Goal: Information Seeking & Learning: Learn about a topic

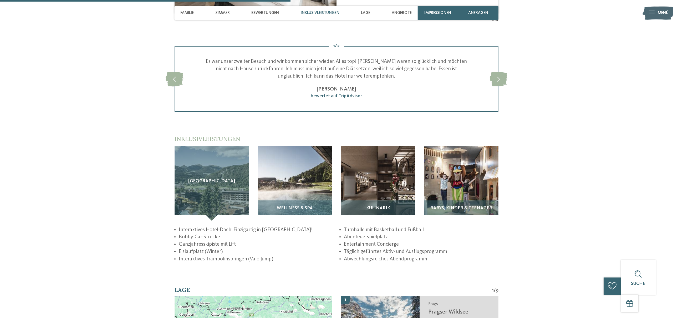
scroll to position [843, 0]
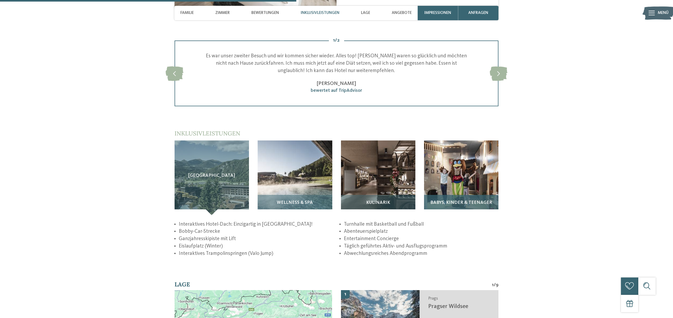
click at [461, 195] on div "Babys, Kinder & Teenager" at bounding box center [461, 205] width 74 height 20
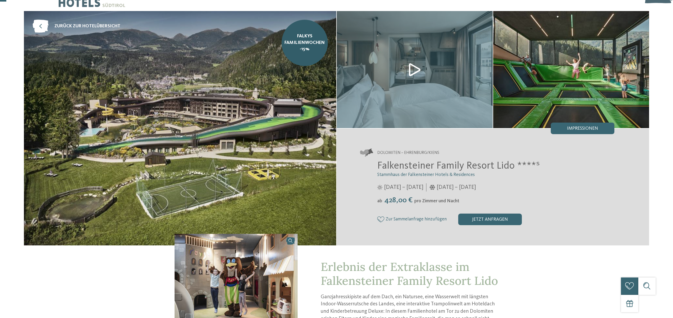
scroll to position [0, 0]
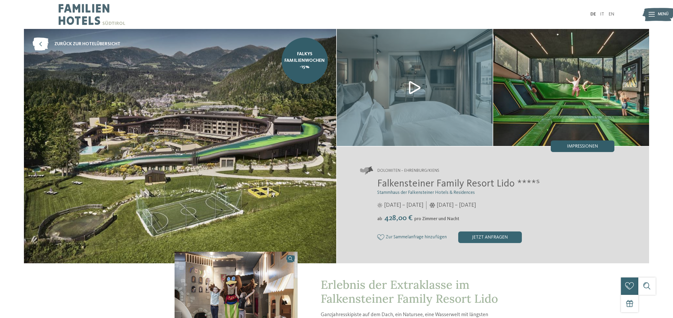
click at [595, 147] on span "Impressionen" at bounding box center [582, 146] width 31 height 5
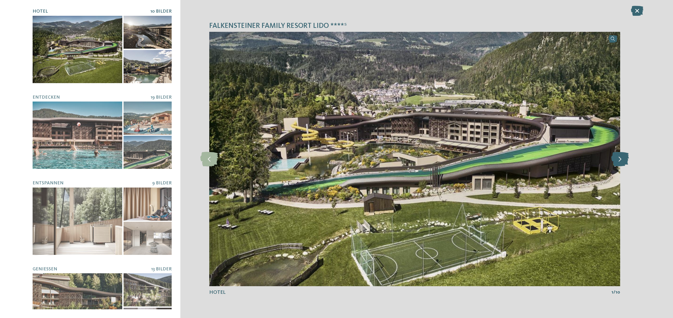
click at [623, 159] on icon at bounding box center [620, 159] width 18 height 14
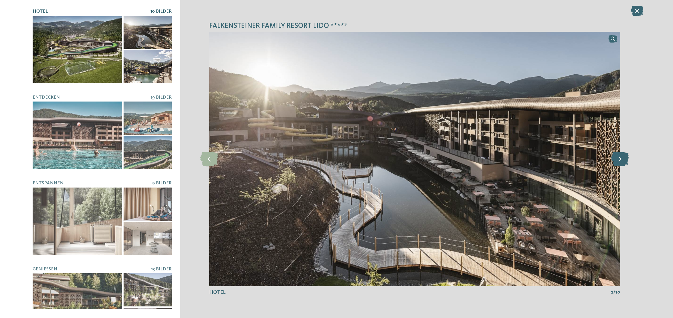
click at [622, 159] on icon at bounding box center [620, 159] width 18 height 14
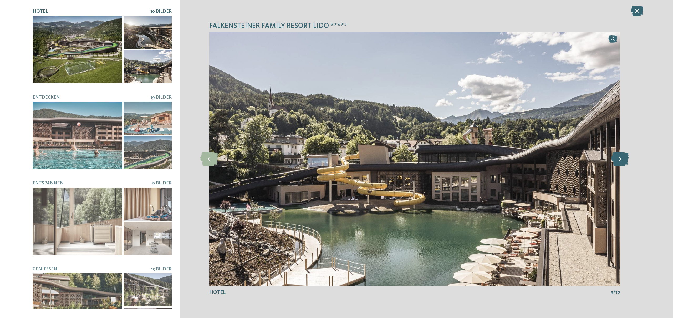
click at [622, 159] on icon at bounding box center [620, 159] width 18 height 14
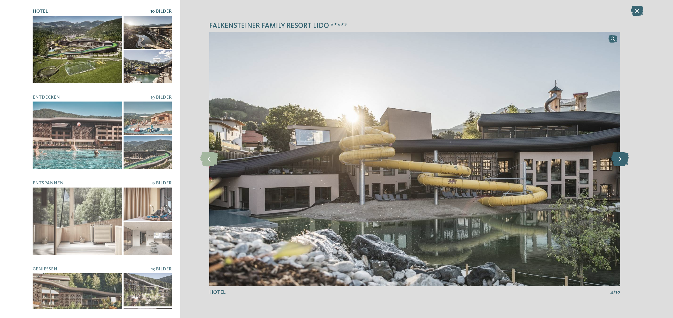
click at [622, 159] on icon at bounding box center [620, 159] width 18 height 14
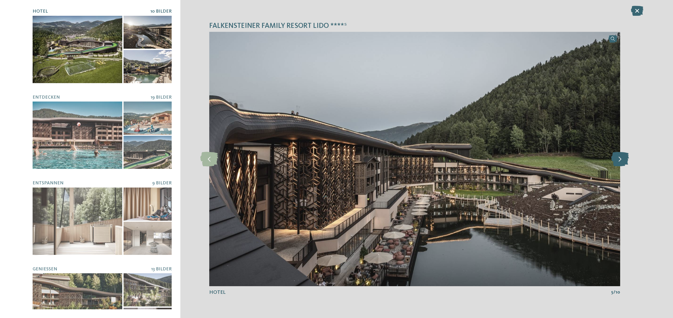
click at [622, 159] on icon at bounding box center [620, 159] width 18 height 14
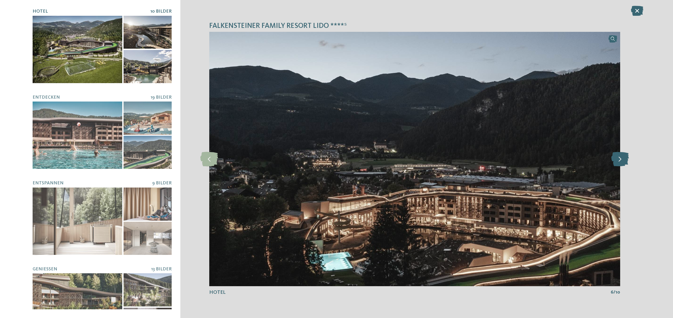
click at [622, 159] on icon at bounding box center [620, 159] width 18 height 14
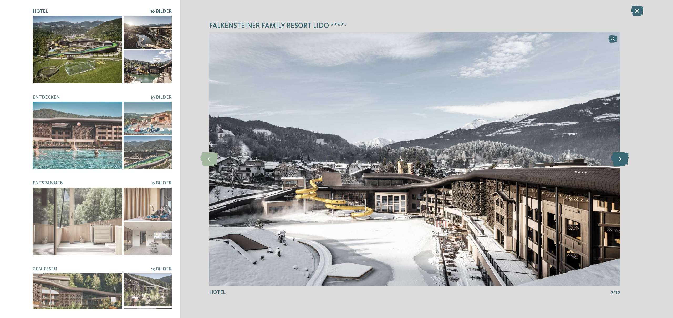
click at [622, 159] on icon at bounding box center [620, 159] width 18 height 14
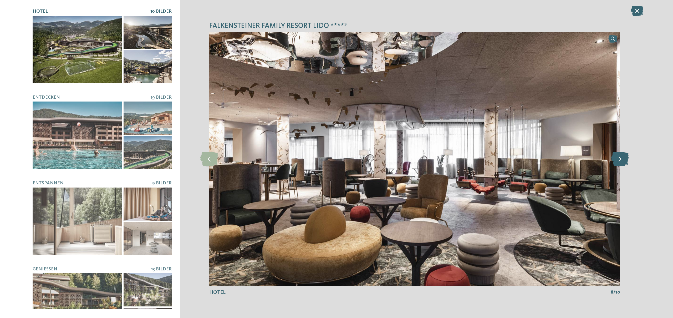
click at [622, 159] on icon at bounding box center [620, 159] width 18 height 14
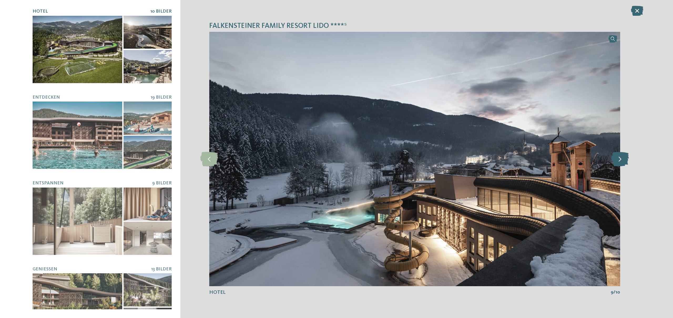
click at [622, 159] on icon at bounding box center [620, 159] width 18 height 14
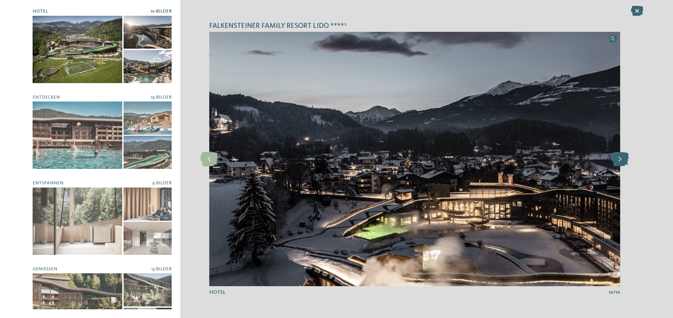
click at [622, 159] on icon at bounding box center [620, 159] width 18 height 14
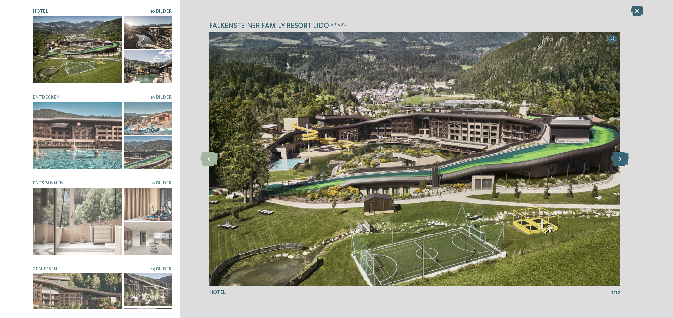
click at [622, 159] on icon at bounding box center [620, 159] width 18 height 14
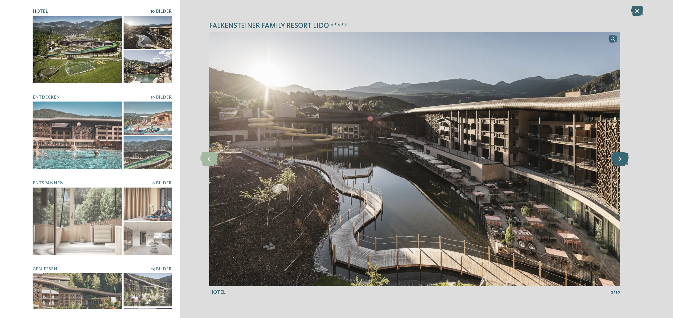
click at [622, 159] on icon at bounding box center [620, 159] width 18 height 14
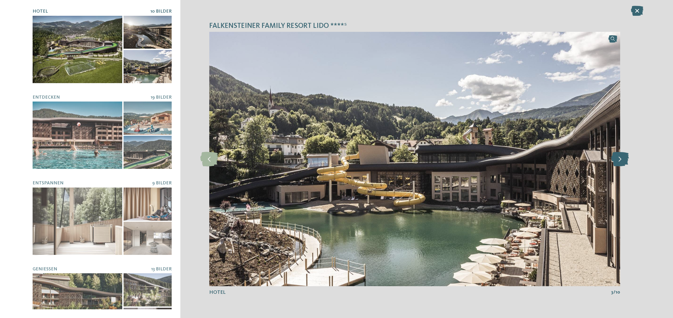
click at [622, 159] on icon at bounding box center [620, 159] width 18 height 14
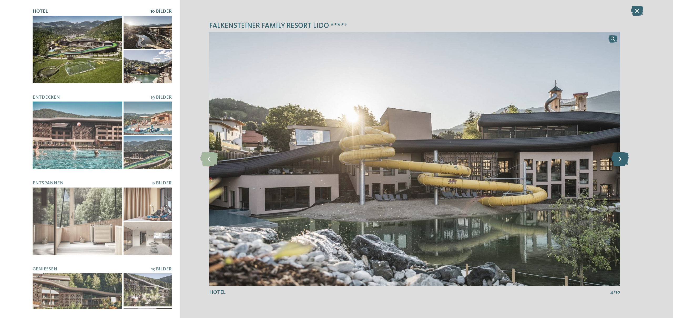
click at [622, 159] on icon at bounding box center [620, 159] width 18 height 14
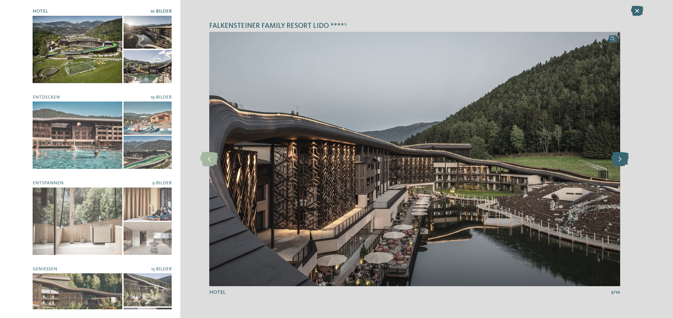
click at [622, 159] on icon at bounding box center [620, 159] width 18 height 14
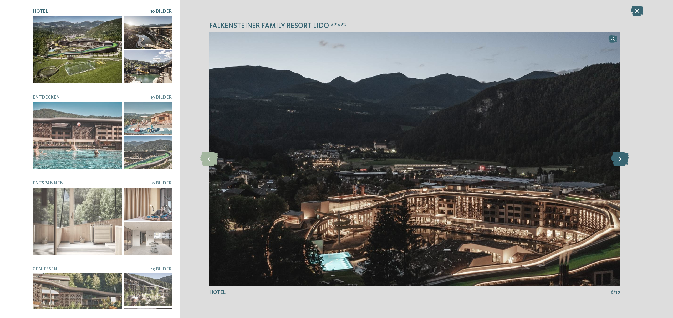
click at [622, 159] on icon at bounding box center [620, 159] width 18 height 14
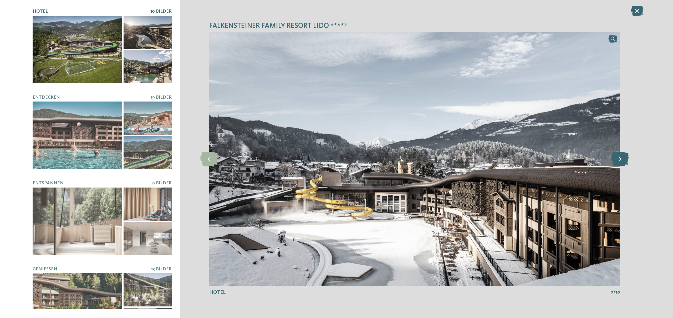
click at [622, 159] on icon at bounding box center [620, 159] width 18 height 14
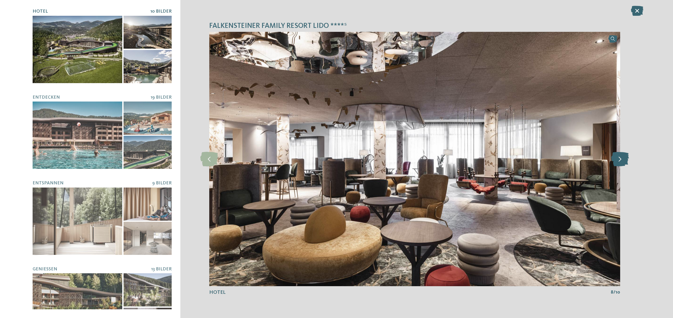
click at [622, 159] on icon at bounding box center [620, 159] width 18 height 14
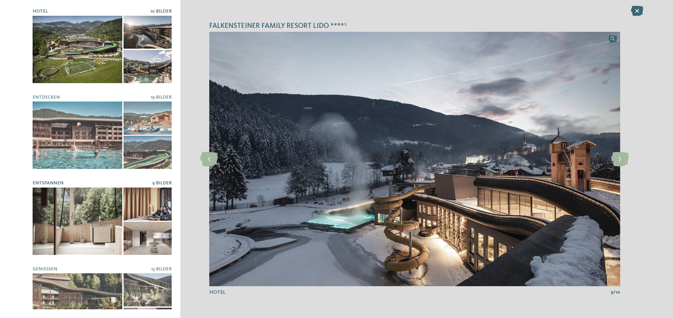
scroll to position [117, 0]
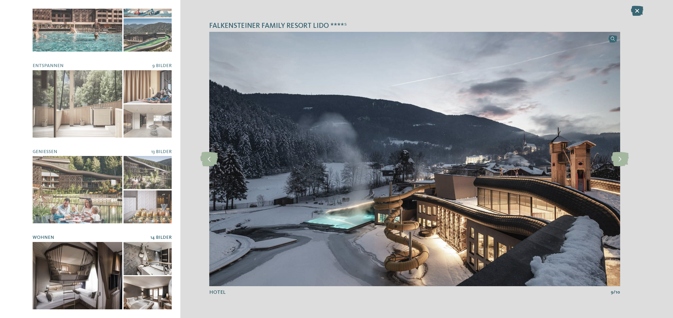
click at [60, 262] on div at bounding box center [78, 275] width 90 height 67
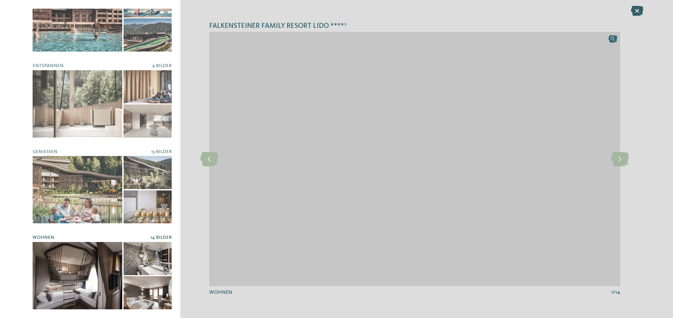
click at [636, 11] on icon at bounding box center [637, 11] width 12 height 10
